Goal: Task Accomplishment & Management: Manage account settings

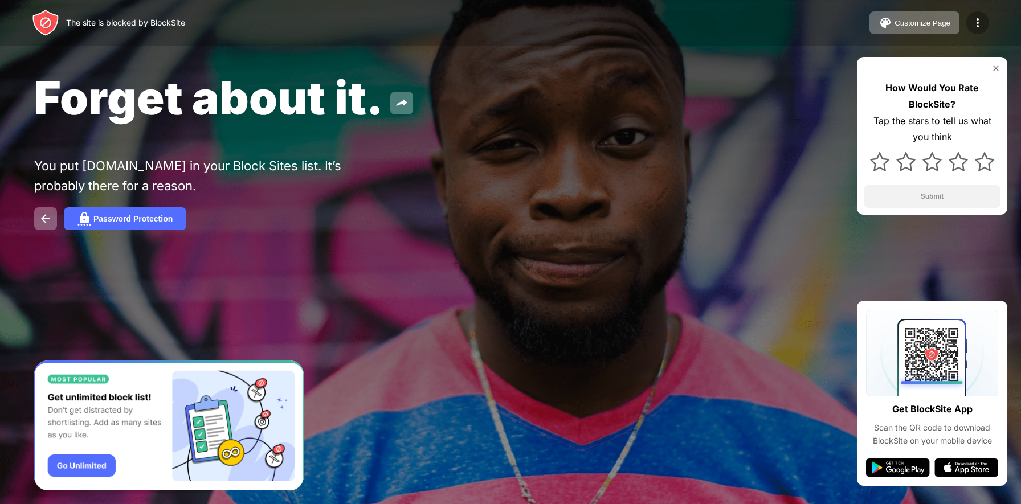
click at [984, 20] on img at bounding box center [978, 23] width 14 height 14
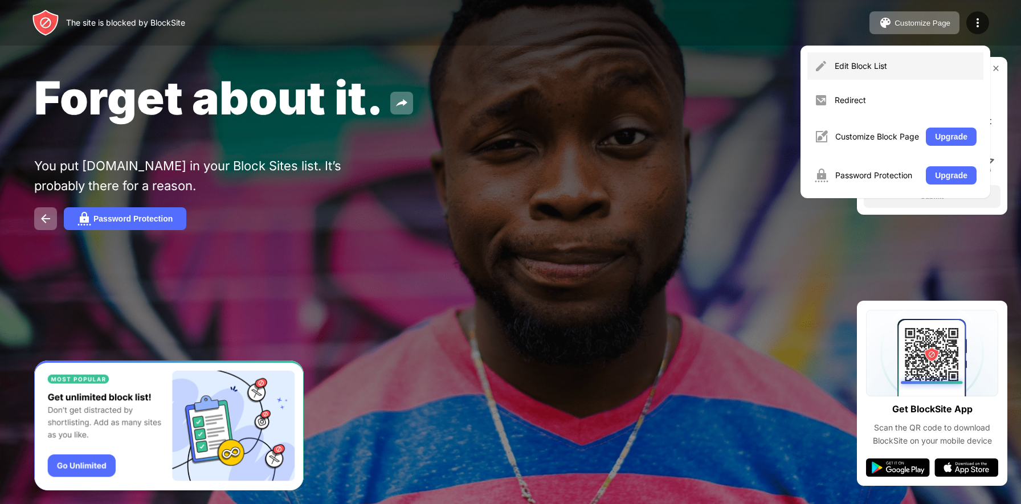
click at [871, 62] on div "Edit Block List" at bounding box center [906, 66] width 142 height 13
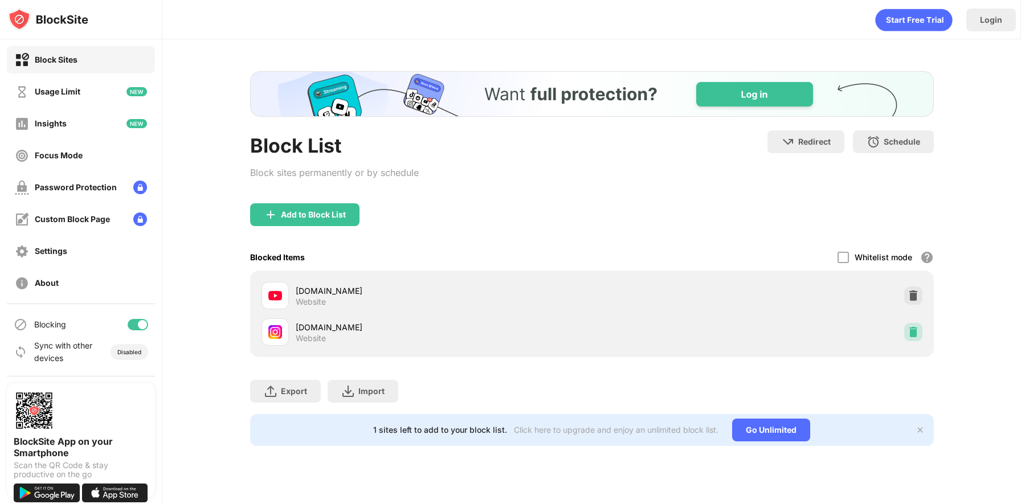
click at [914, 340] on div at bounding box center [914, 332] width 18 height 18
